Goal: Download file/media

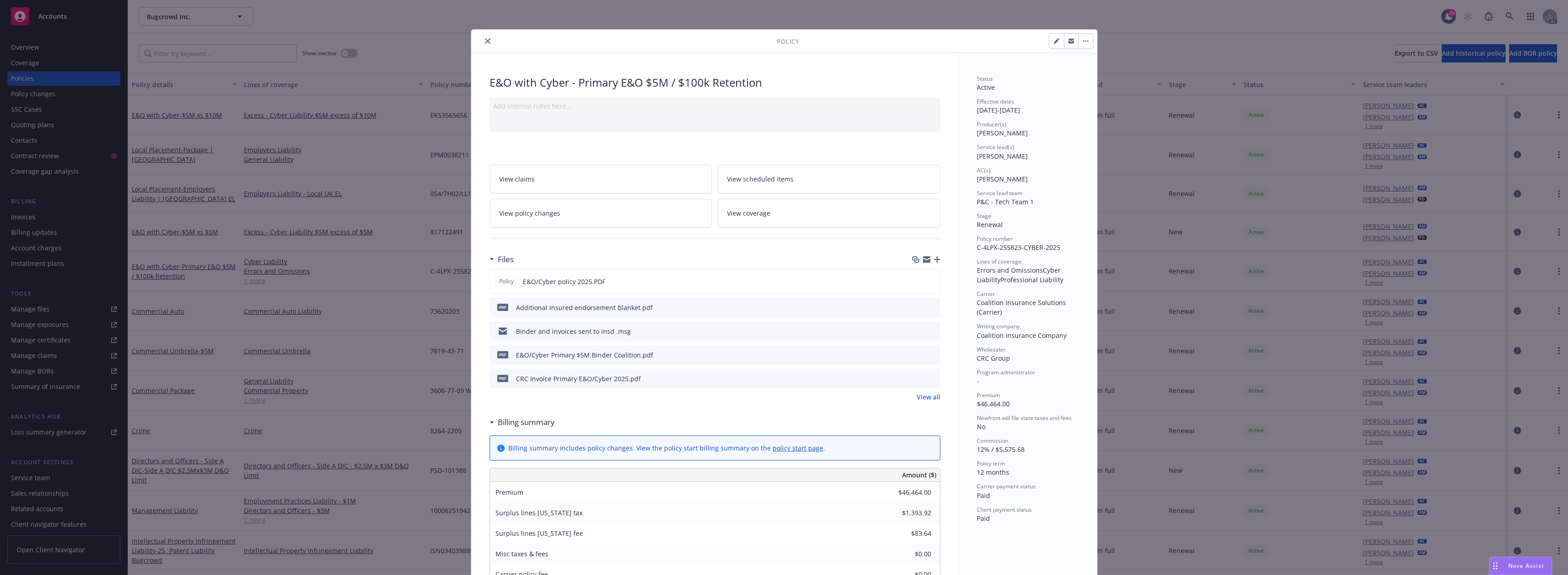
click at [482, 40] on button "close" at bounding box center [488, 41] width 11 height 11
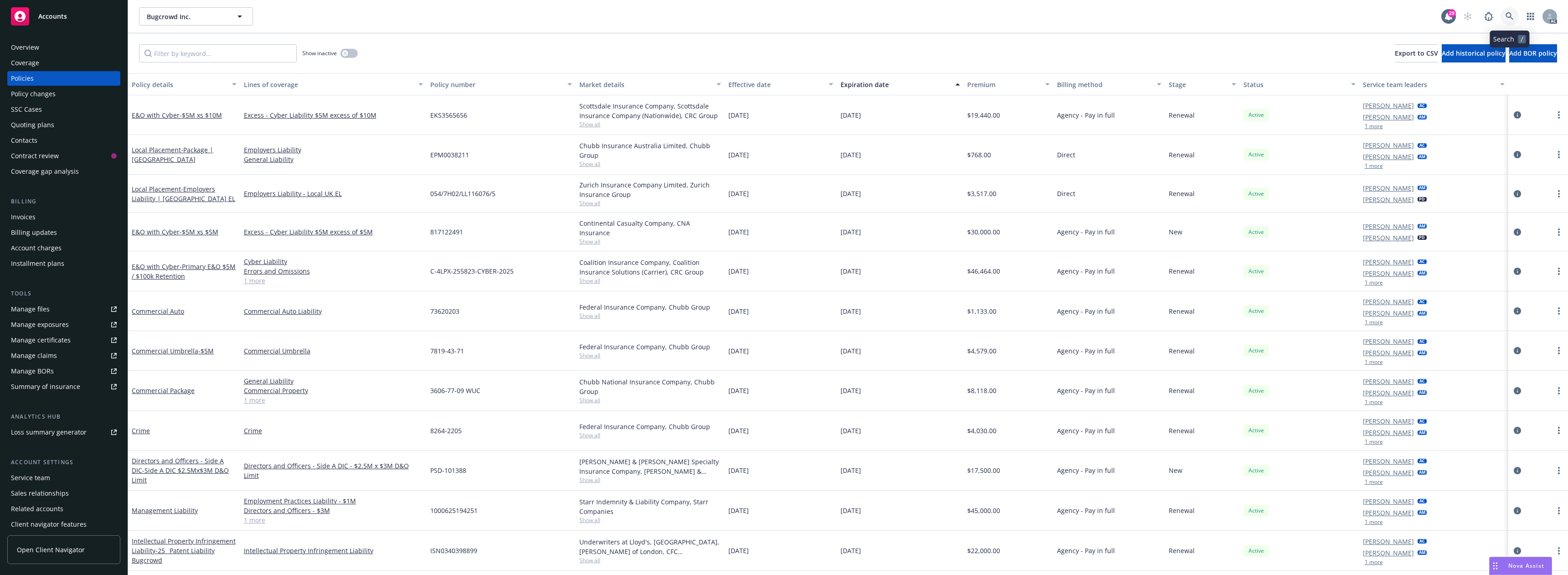
click at [1510, 18] on icon at bounding box center [1510, 17] width 8 height 8
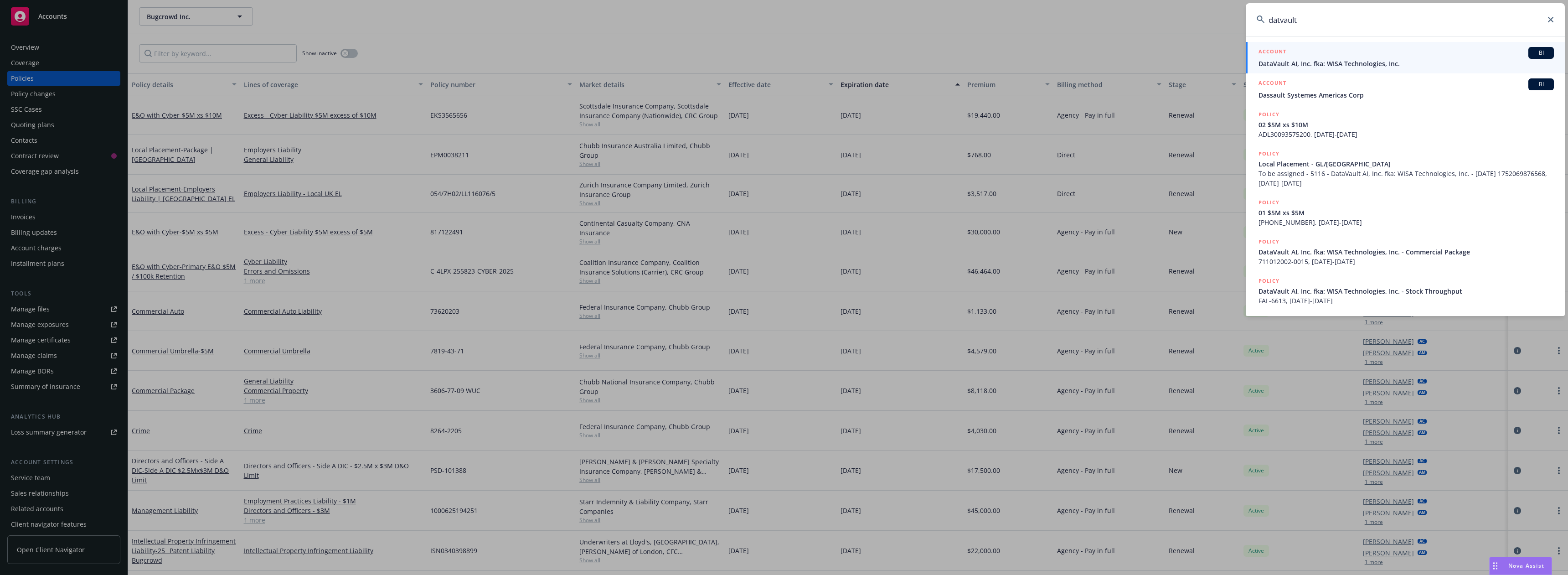
type input "datvault"
click at [1395, 58] on div "ACCOUNT BI" at bounding box center [1406, 52] width 295 height 12
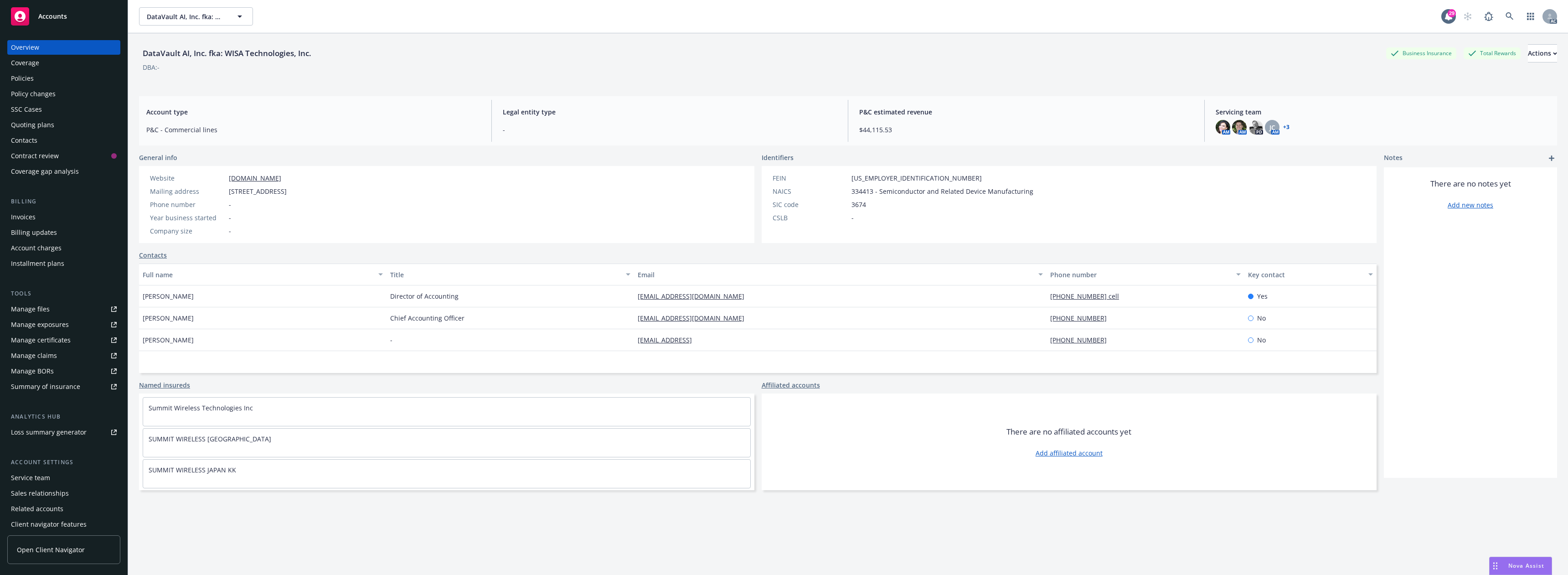
click at [59, 75] on div "Policies" at bounding box center [64, 78] width 106 height 15
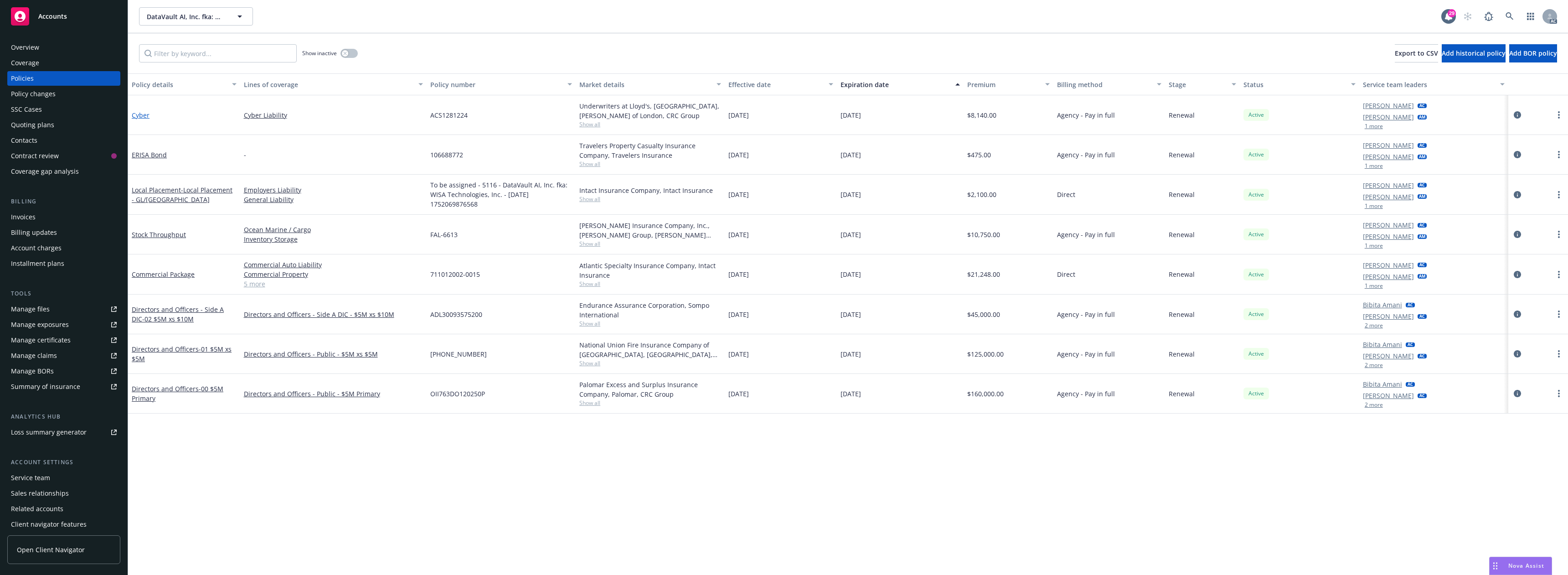
click at [146, 111] on link "Cyber" at bounding box center [141, 115] width 18 height 8
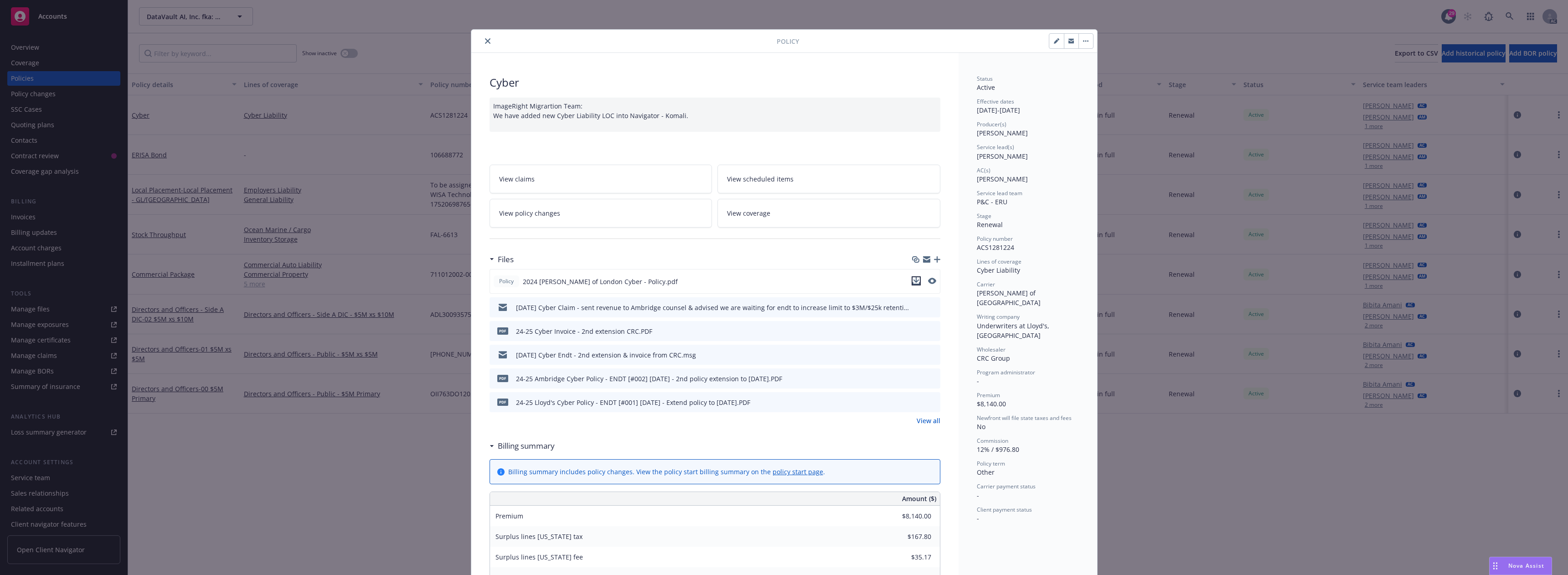
click at [914, 281] on icon "download file" at bounding box center [916, 280] width 6 height 6
